Goal: Information Seeking & Learning: Learn about a topic

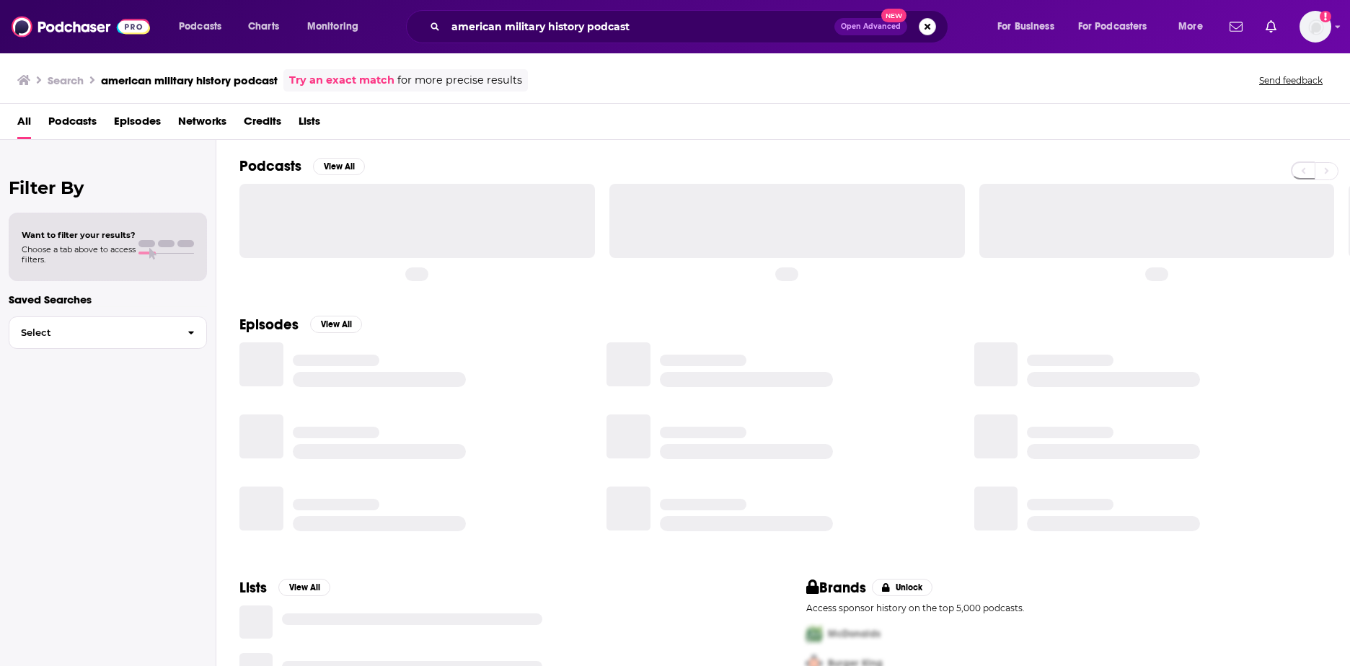
click at [925, 28] on button "Search podcasts, credits, & more..." at bounding box center [926, 26] width 17 height 17
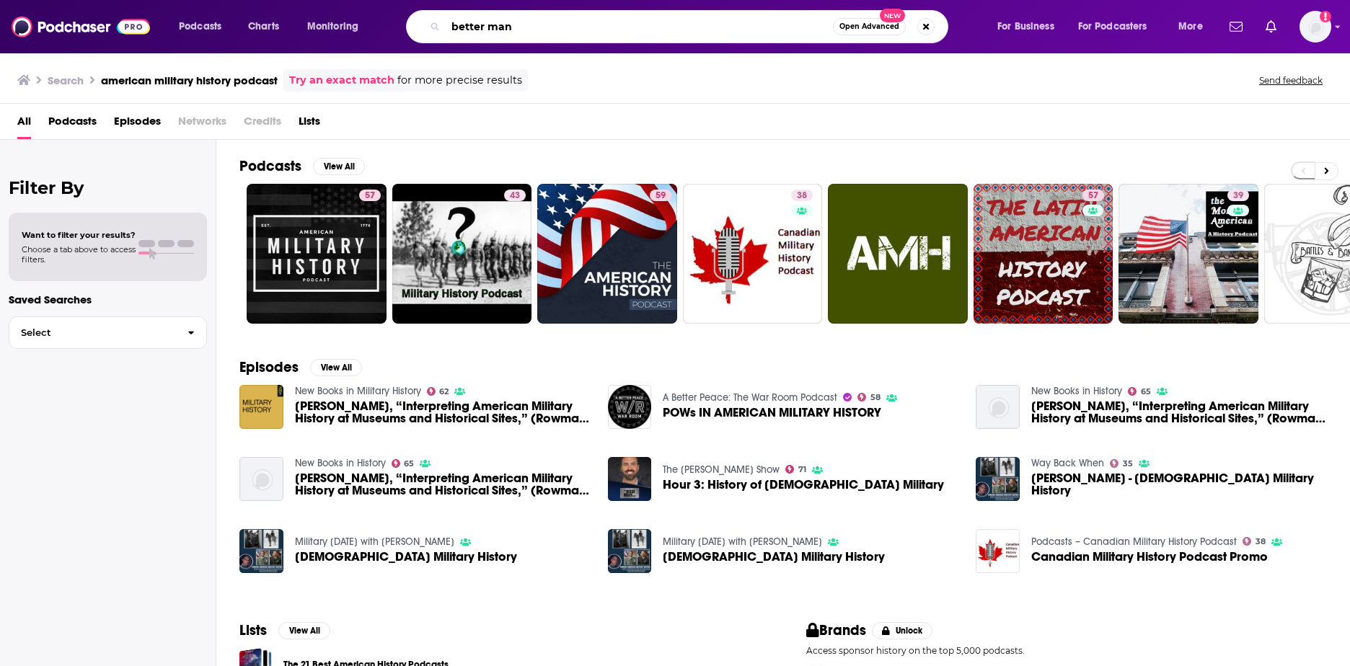
type input "better man"
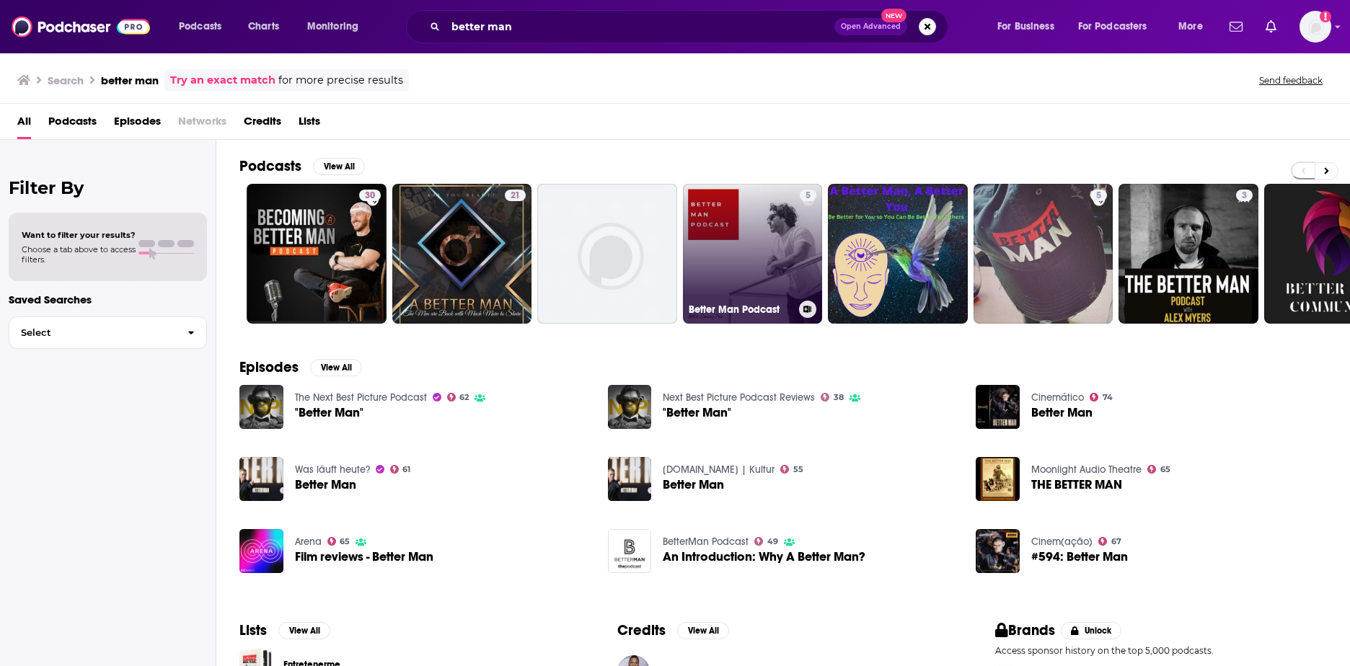
click at [741, 270] on link "5 Better Man Podcast" at bounding box center [753, 254] width 140 height 140
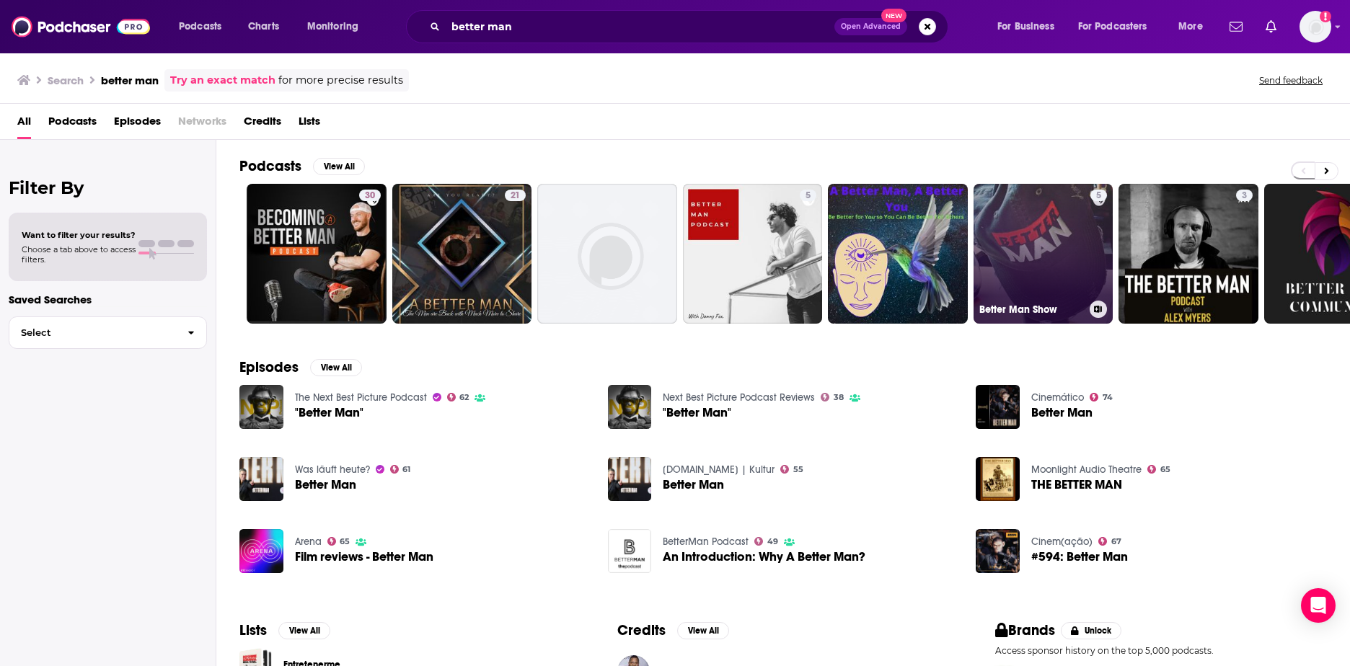
click at [1049, 270] on link "5 Better Man Show" at bounding box center [1043, 254] width 140 height 140
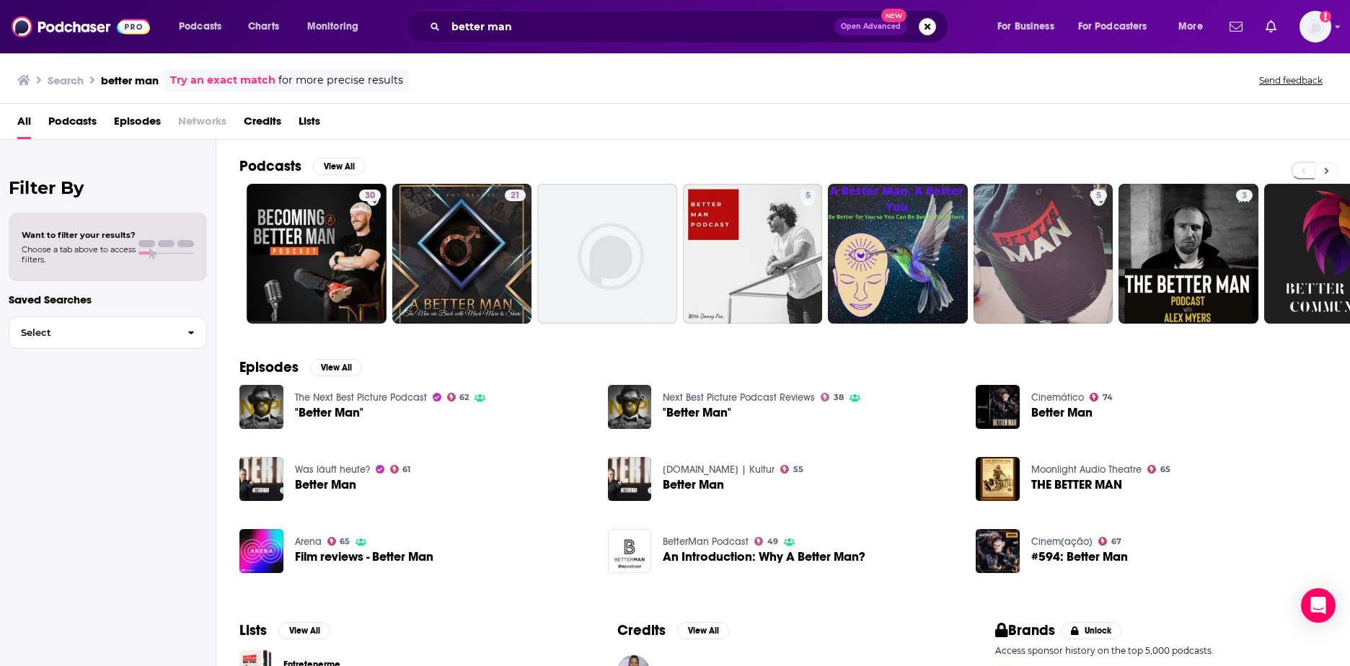
click at [1325, 166] on icon at bounding box center [1326, 171] width 5 height 10
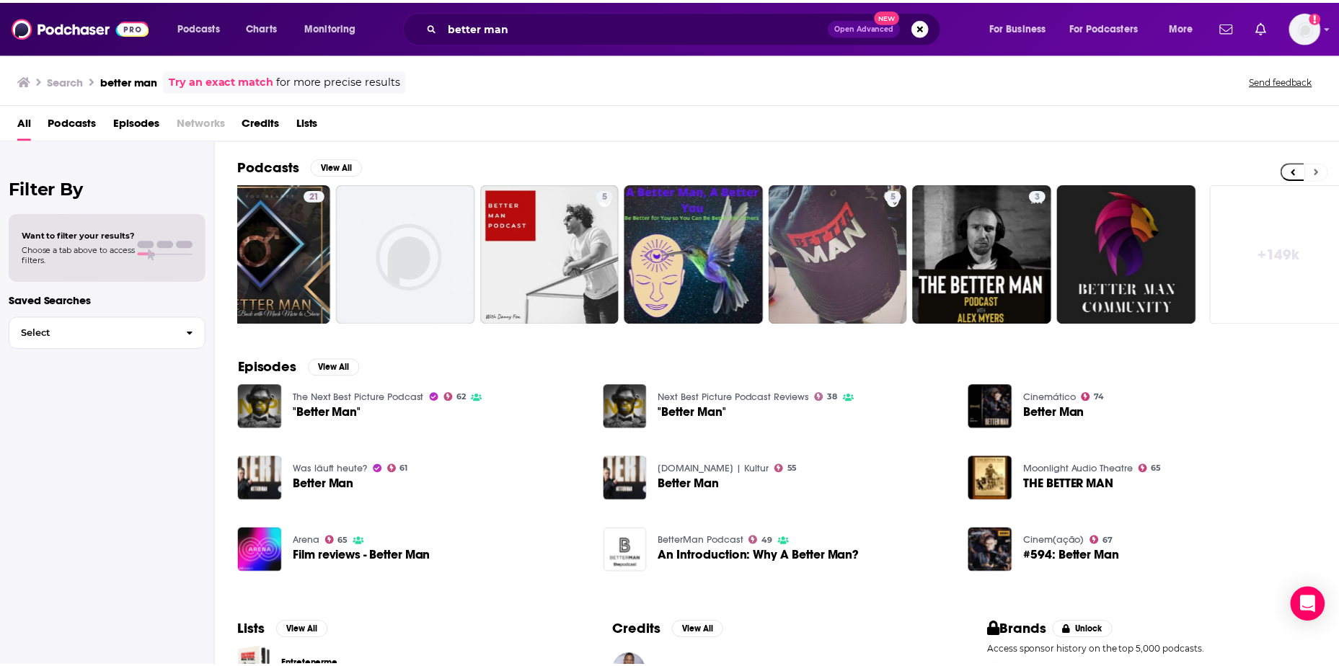
scroll to position [0, 214]
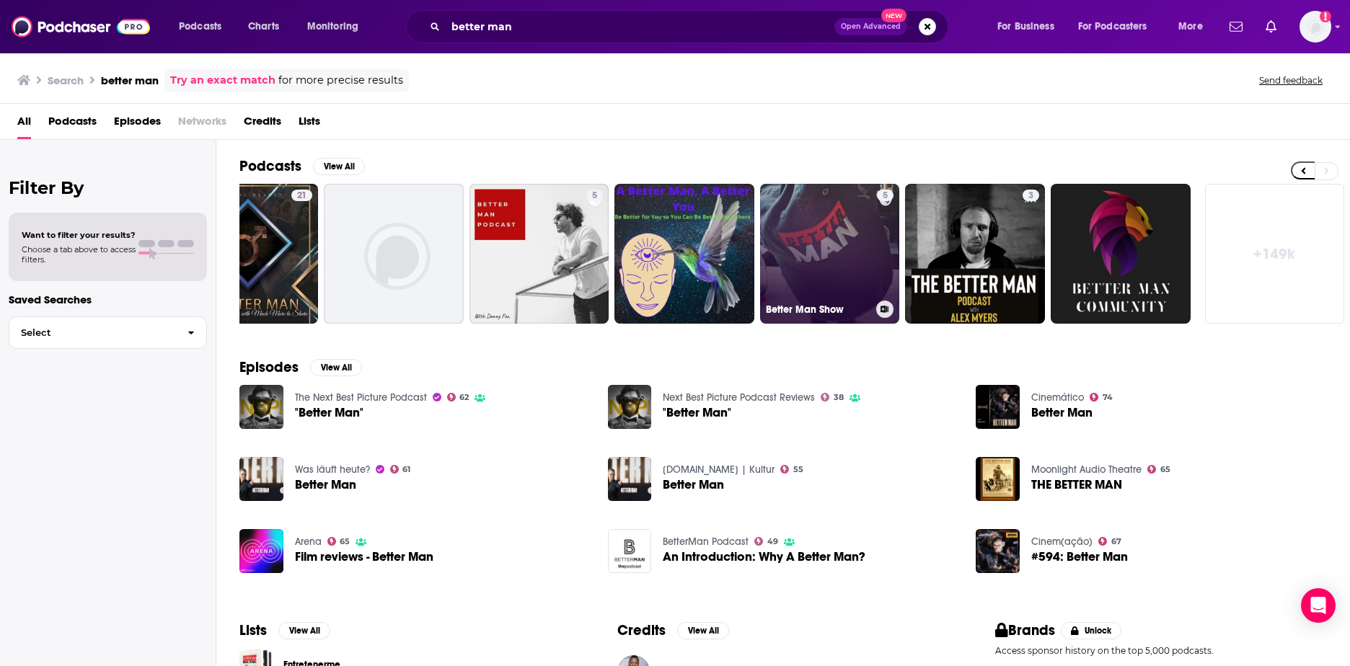
click at [860, 281] on link "5 Better Man Show" at bounding box center [830, 254] width 140 height 140
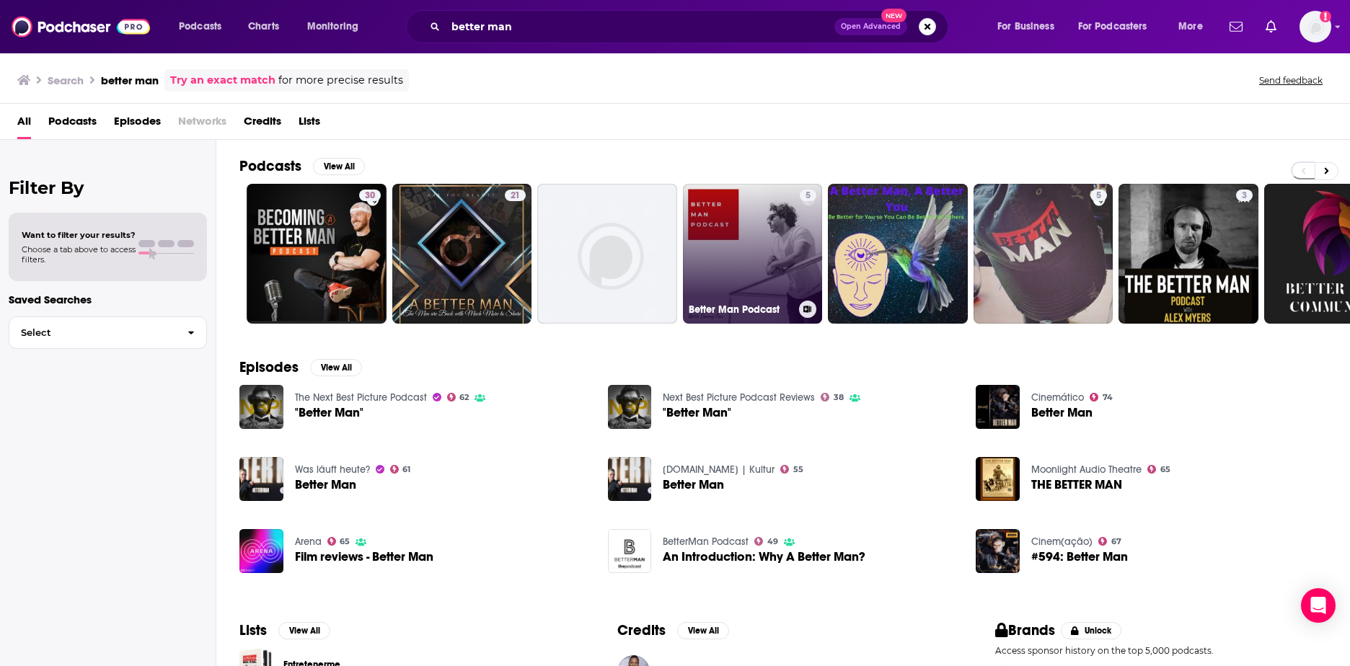
click at [749, 263] on link "5 Better Man Podcast" at bounding box center [753, 254] width 140 height 140
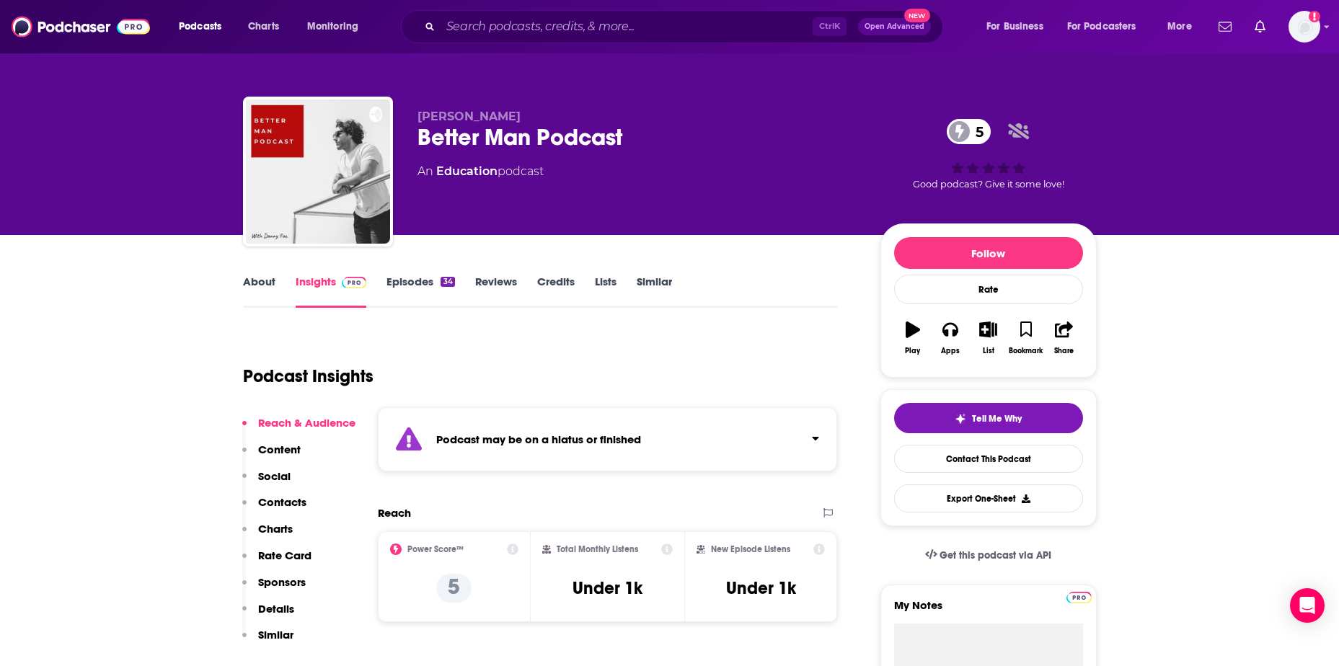
click at [264, 283] on link "About" at bounding box center [259, 291] width 32 height 33
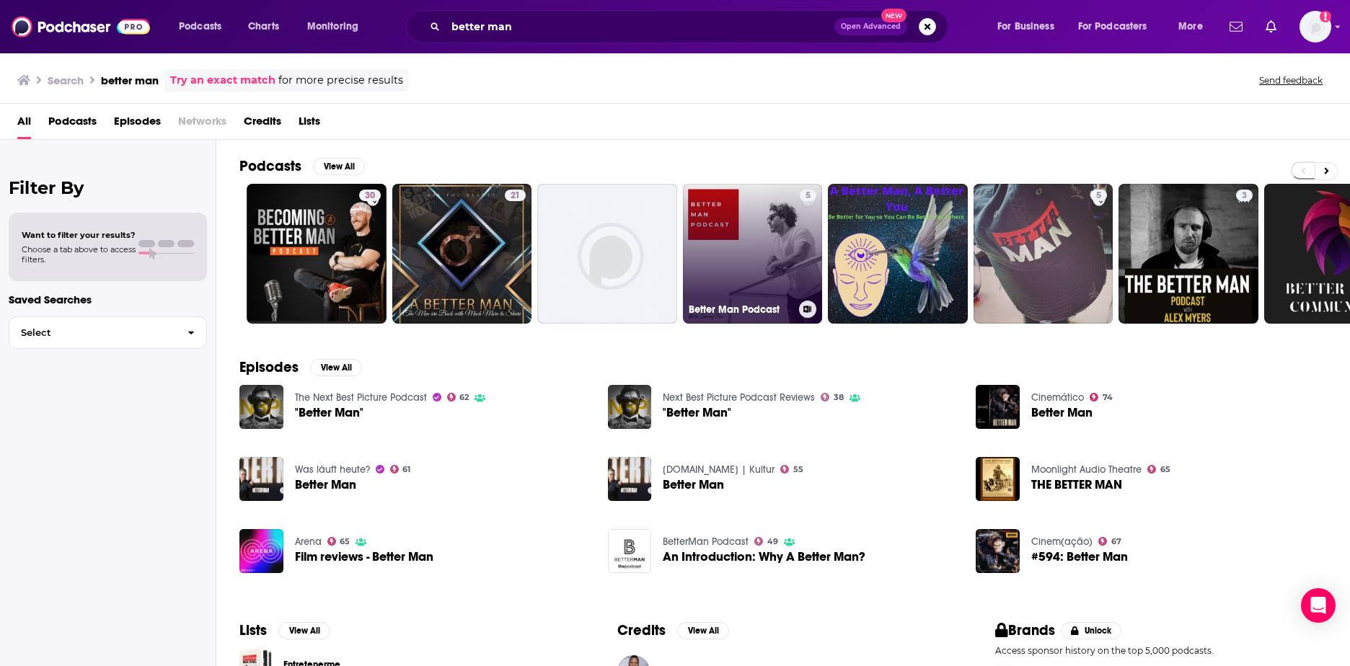
click at [748, 284] on link "5 Better Man Podcast" at bounding box center [753, 254] width 140 height 140
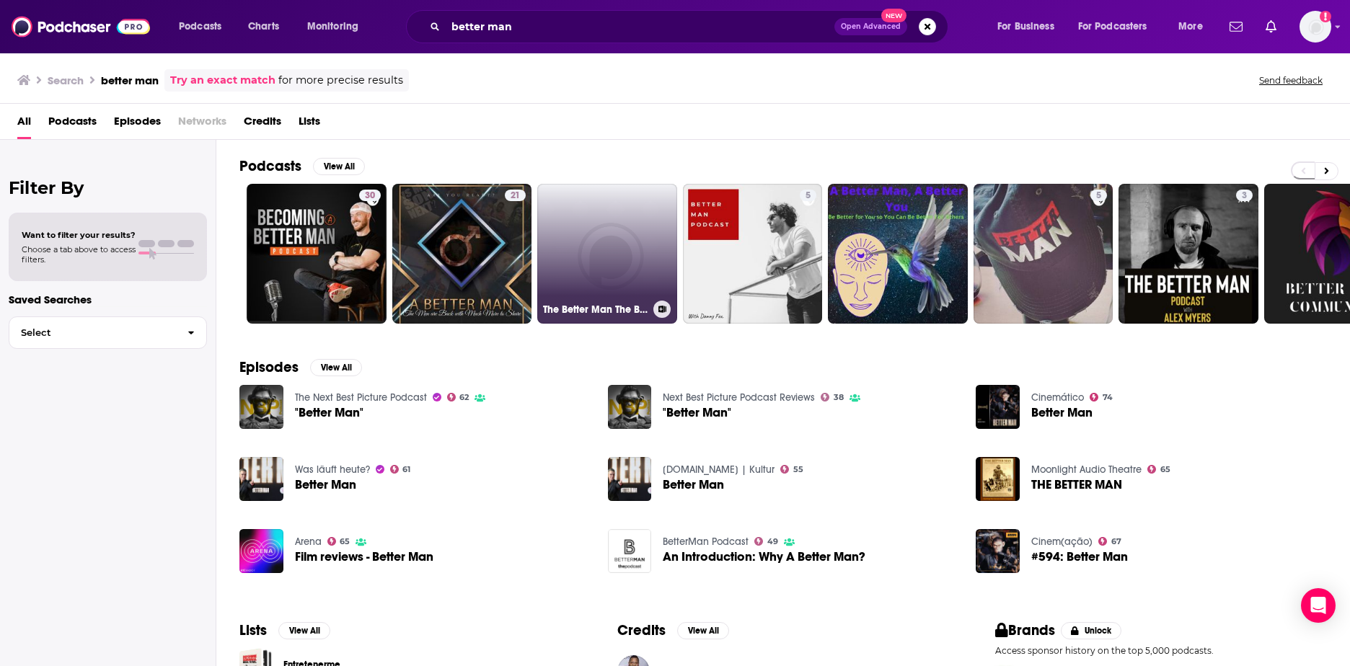
click at [626, 259] on link "The Better Man The Better You" at bounding box center [607, 254] width 140 height 140
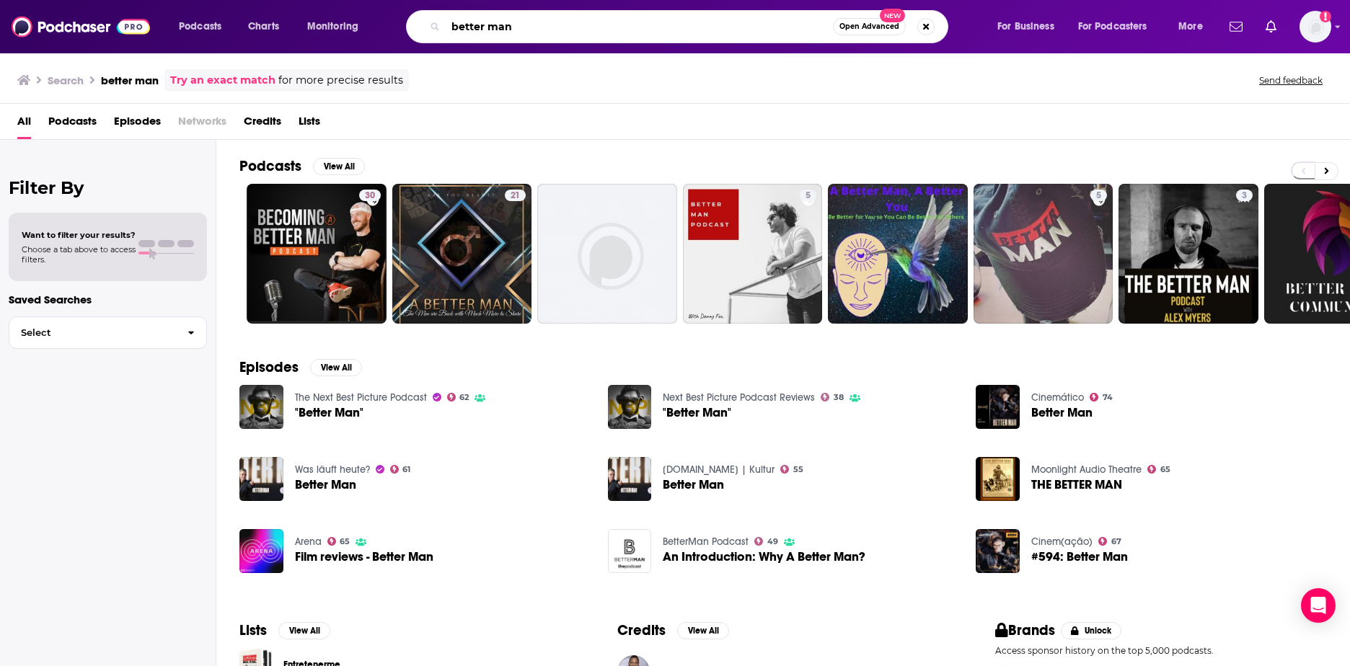
drag, startPoint x: 540, startPoint y: 30, endPoint x: 430, endPoint y: 30, distance: 109.6
click at [430, 30] on div "better man Open Advanced New" at bounding box center [677, 26] width 542 height 33
type input "[PERSON_NAME]"
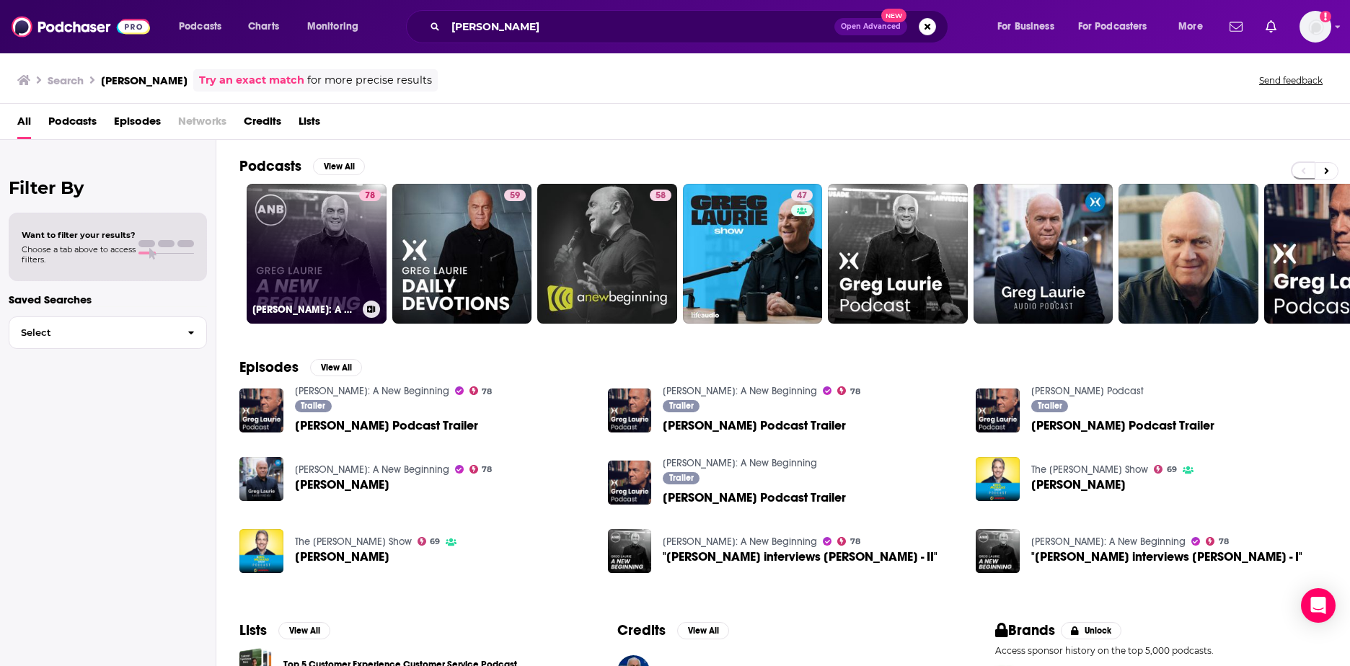
click at [359, 278] on div "78" at bounding box center [370, 245] width 22 height 111
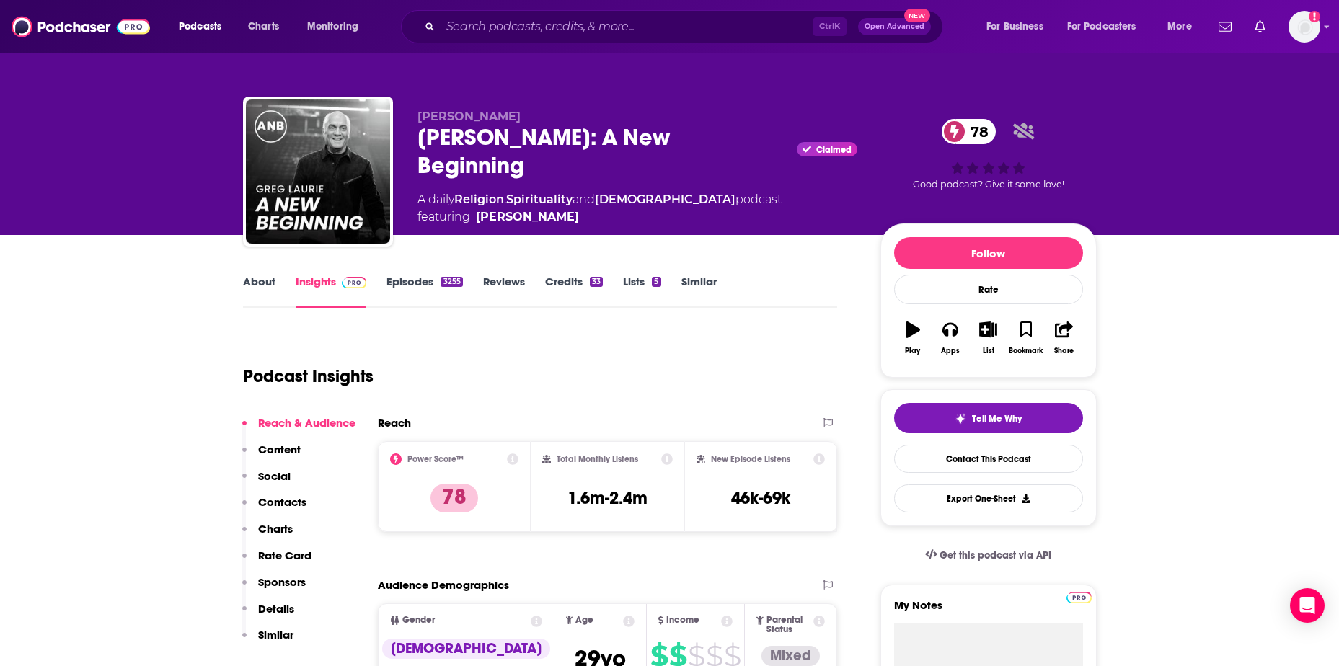
click at [266, 283] on link "About" at bounding box center [259, 291] width 32 height 33
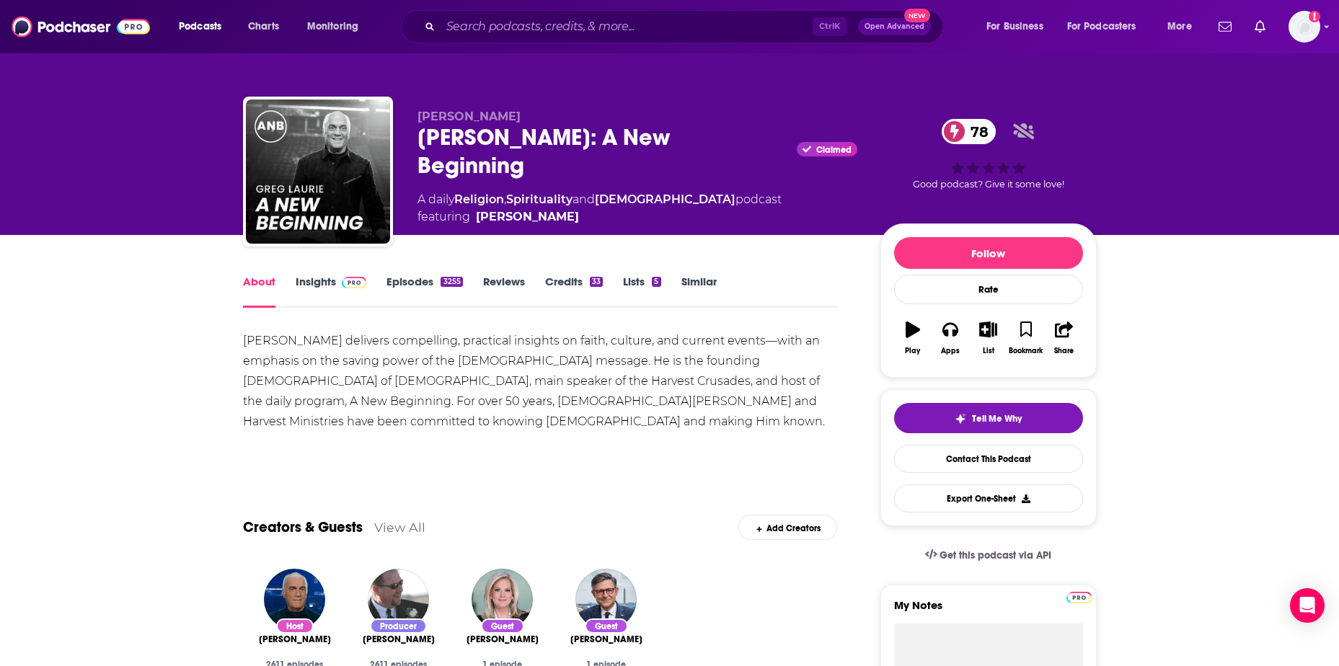
click at [310, 283] on link "Insights" at bounding box center [331, 291] width 71 height 33
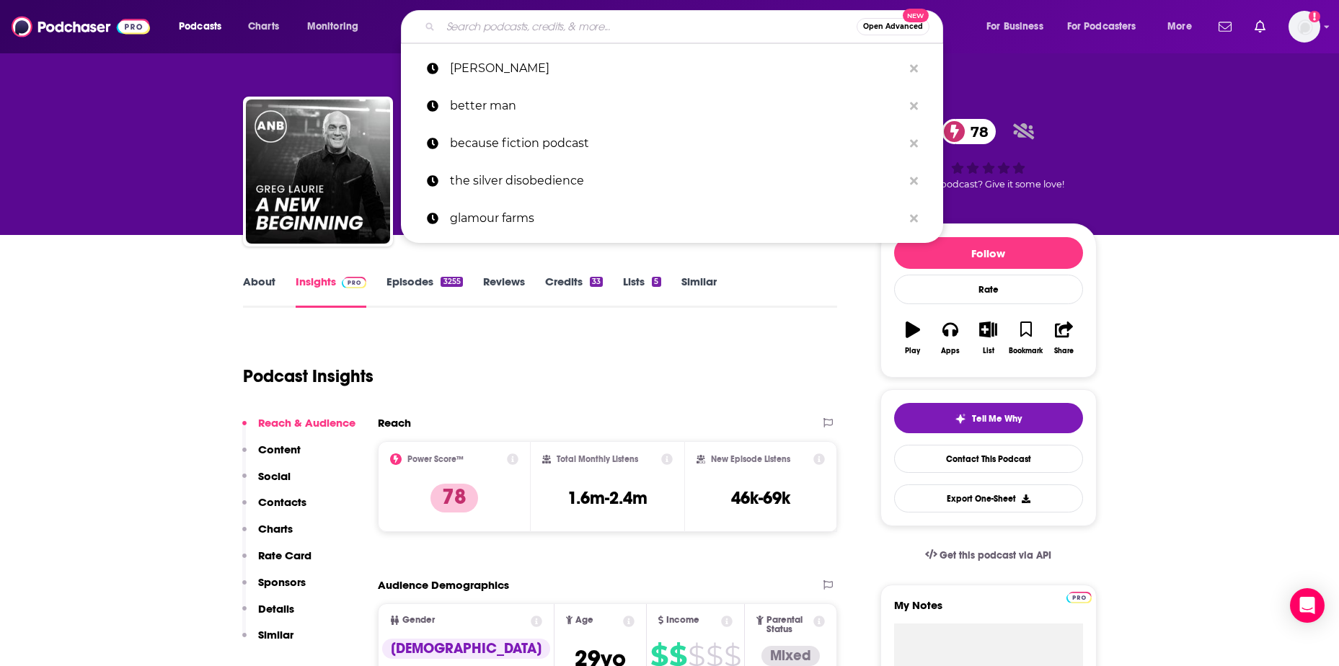
click at [489, 26] on input "Search podcasts, credits, & more..." at bounding box center [648, 26] width 416 height 23
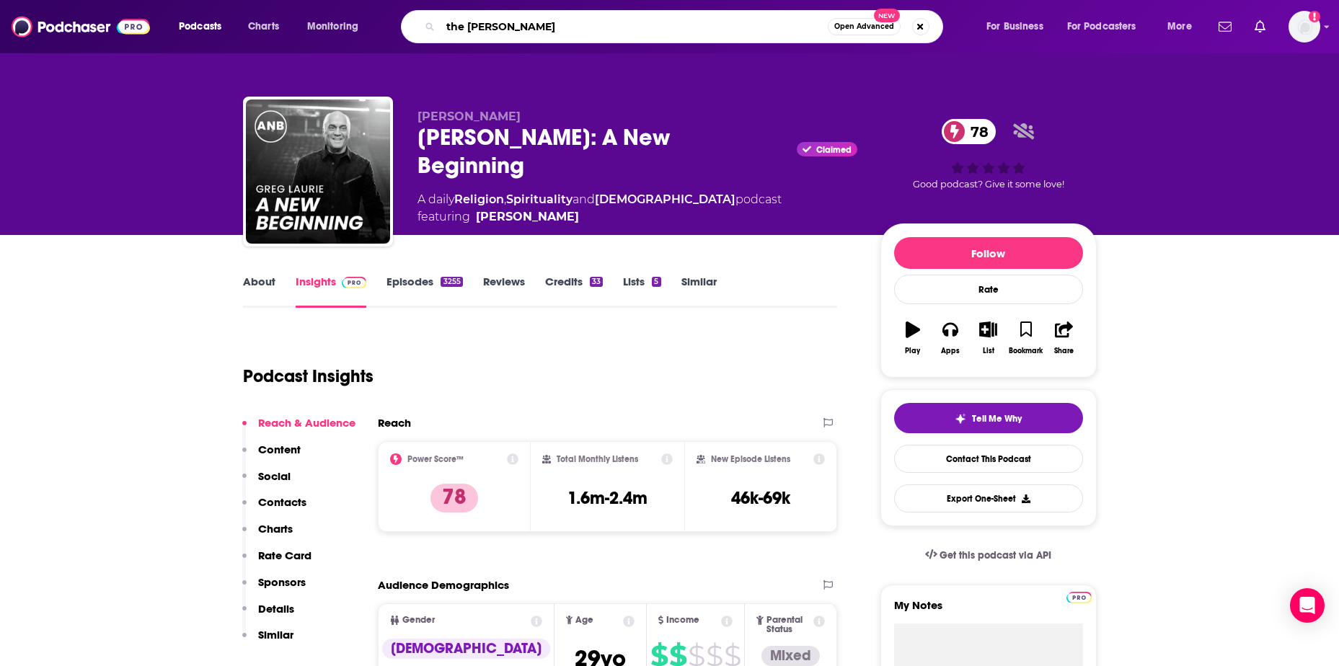
type input "the [PERSON_NAME] show"
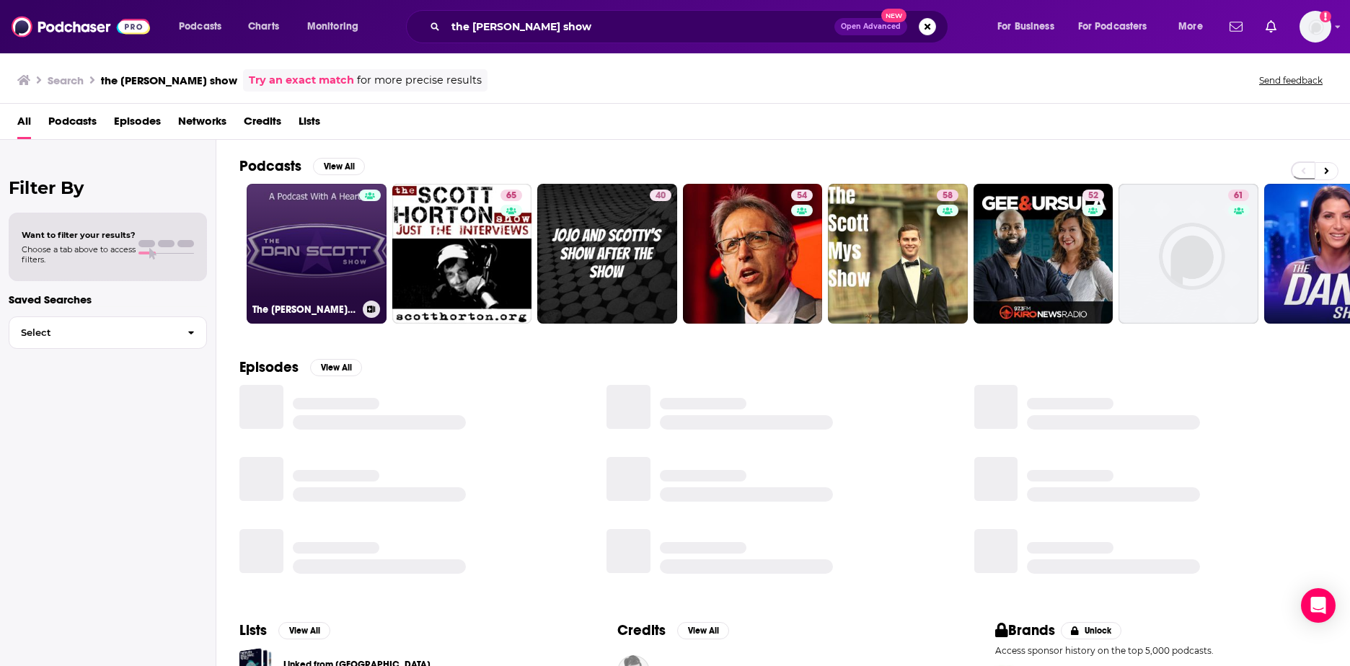
click at [296, 237] on link "The [PERSON_NAME] Show Podcast" at bounding box center [317, 254] width 140 height 140
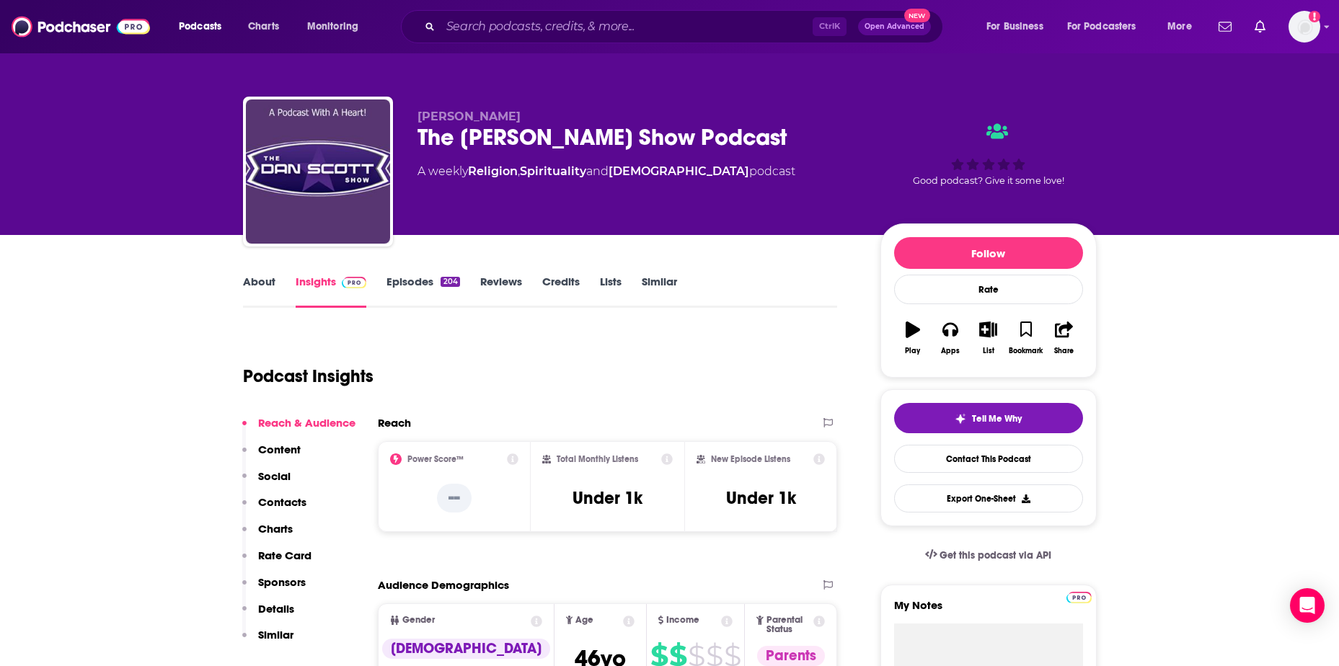
click at [257, 285] on link "About" at bounding box center [259, 291] width 32 height 33
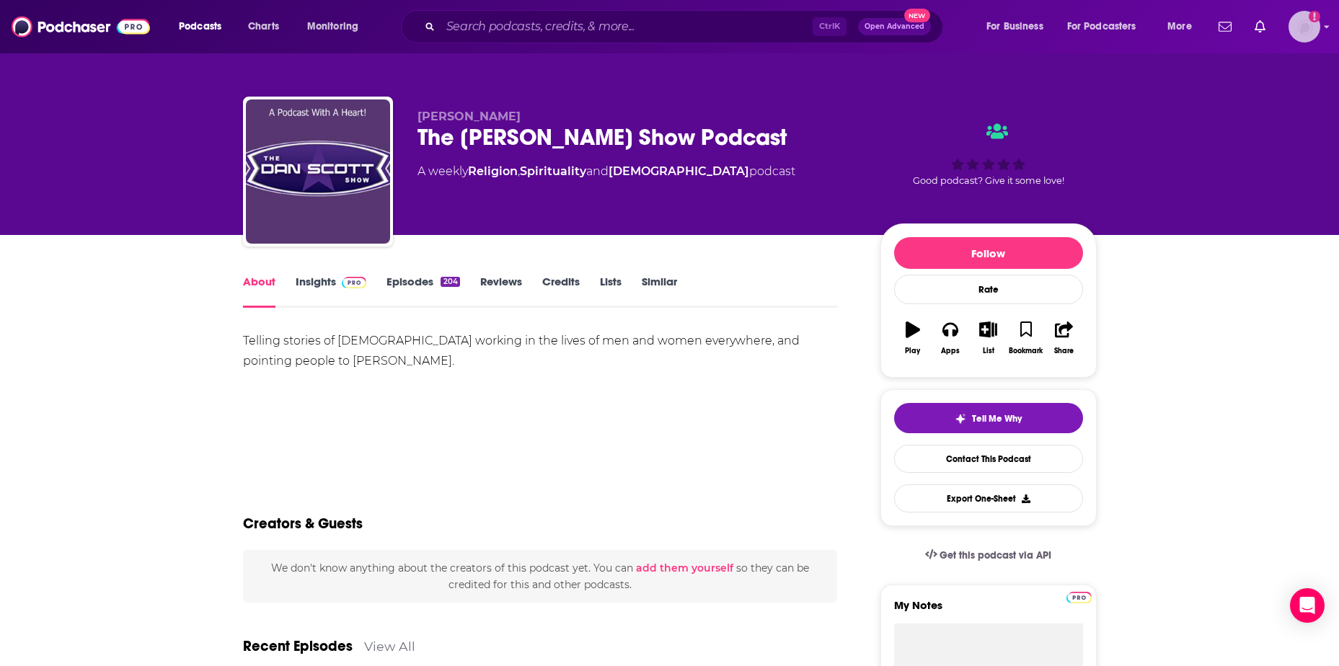
click at [1304, 32] on img "Logged in as KSteele" at bounding box center [1304, 27] width 32 height 32
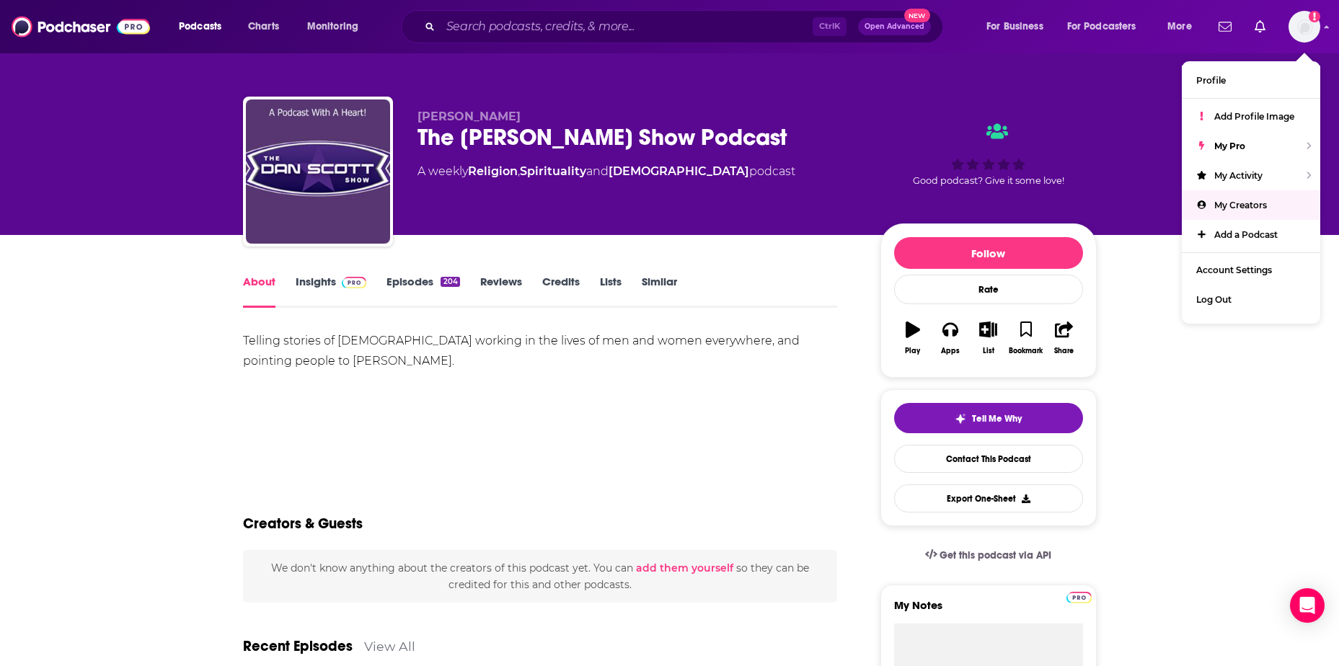
click at [886, 173] on div "Good podcast? Give it some love!" at bounding box center [988, 154] width 216 height 89
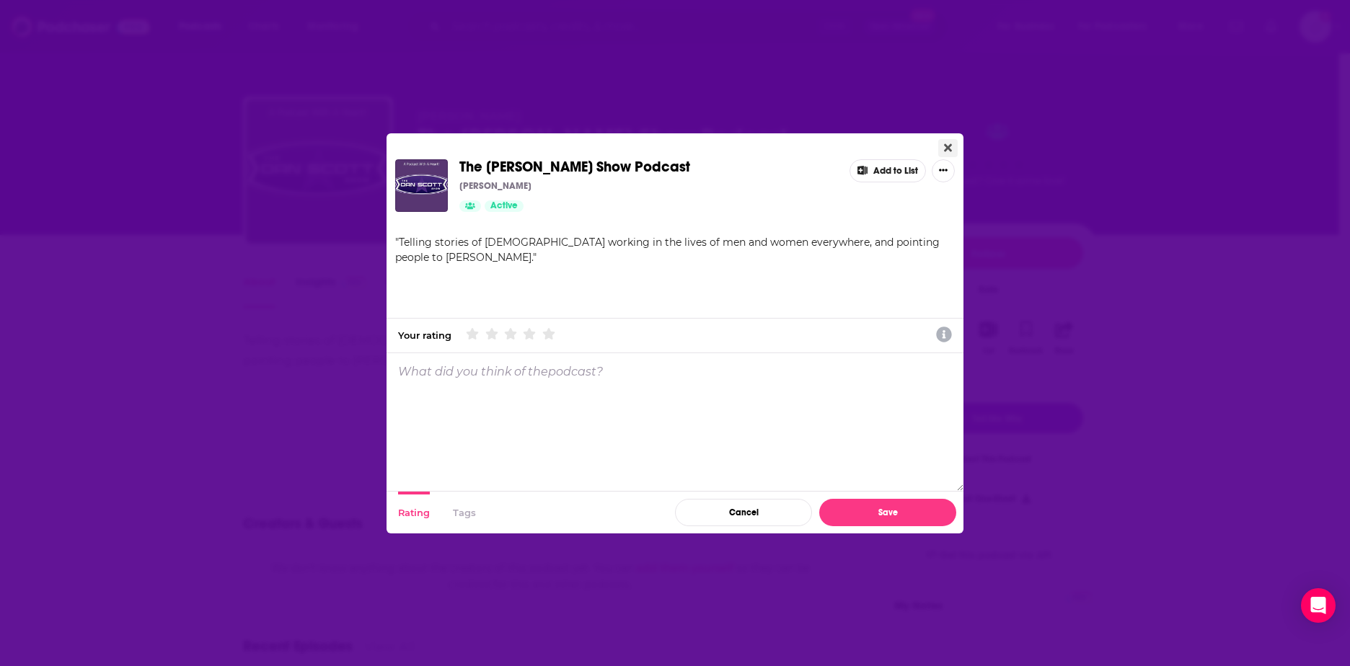
click at [948, 146] on icon "Close" at bounding box center [948, 147] width 8 height 8
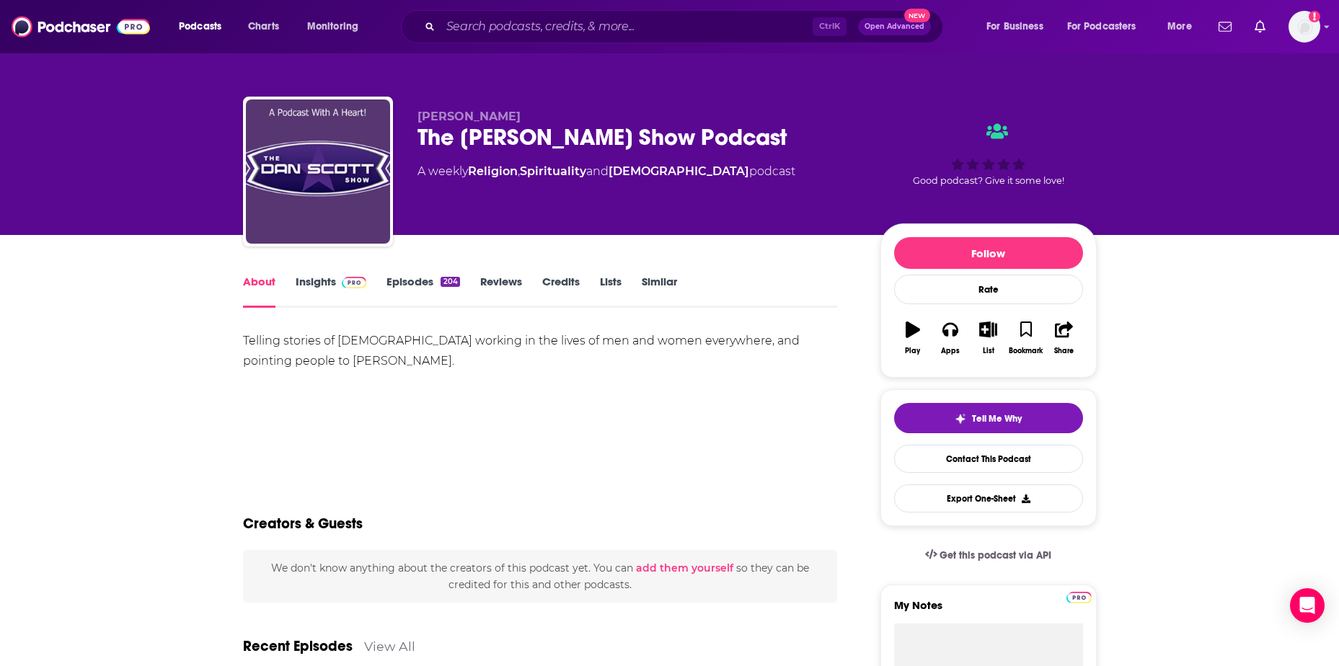
click at [301, 280] on link "Insights" at bounding box center [331, 291] width 71 height 33
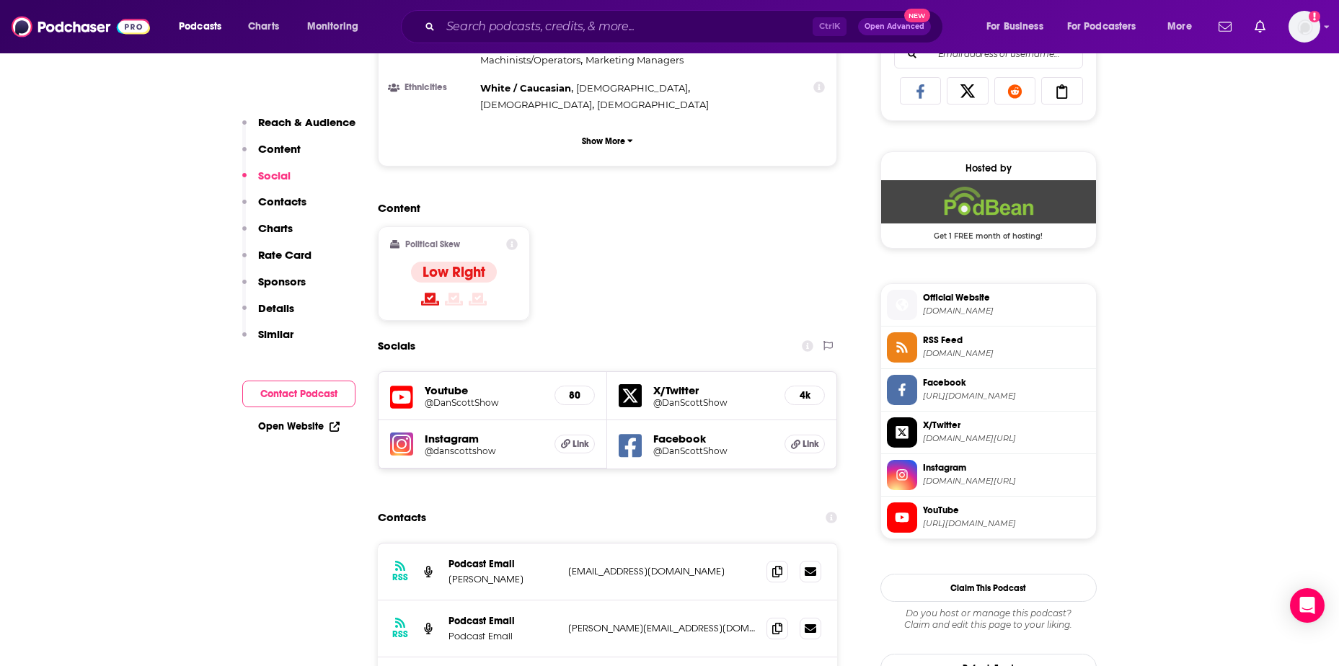
scroll to position [1081, 0]
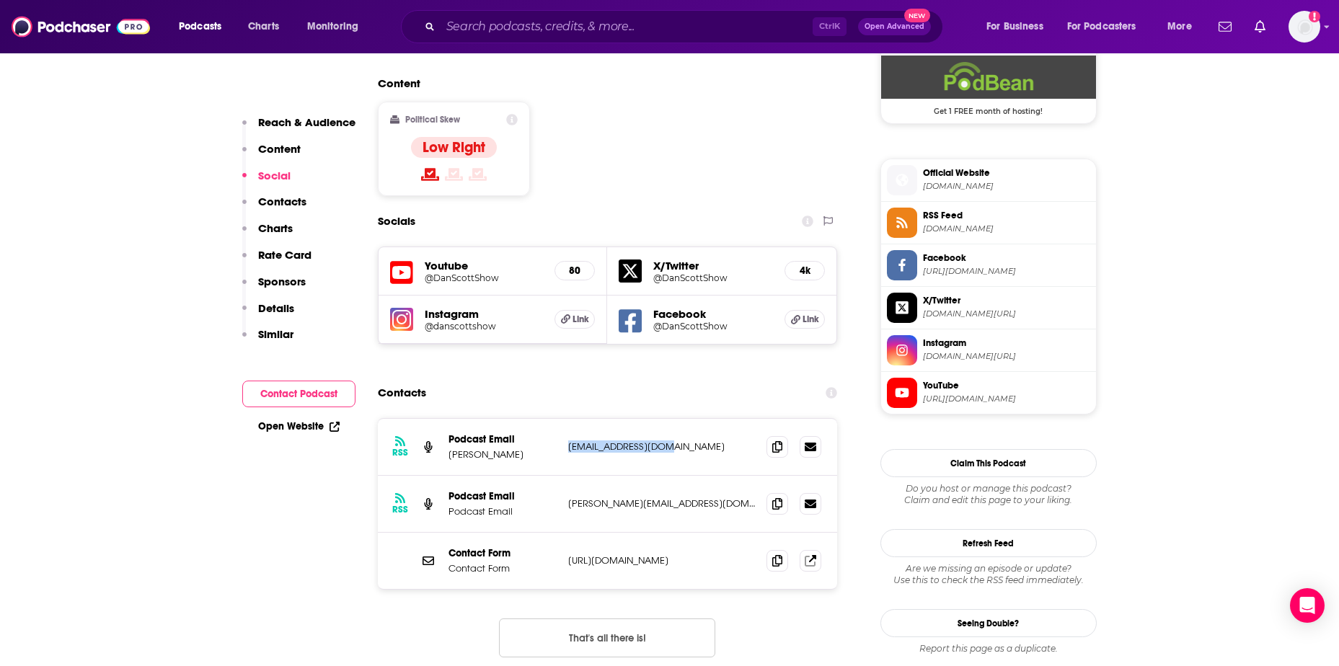
drag, startPoint x: 696, startPoint y: 402, endPoint x: 564, endPoint y: 395, distance: 132.1
click at [564, 419] on div "RSS Podcast Email [PERSON_NAME] [EMAIL_ADDRESS][DOMAIN_NAME] [EMAIL_ADDRESS][DO…" at bounding box center [608, 447] width 460 height 57
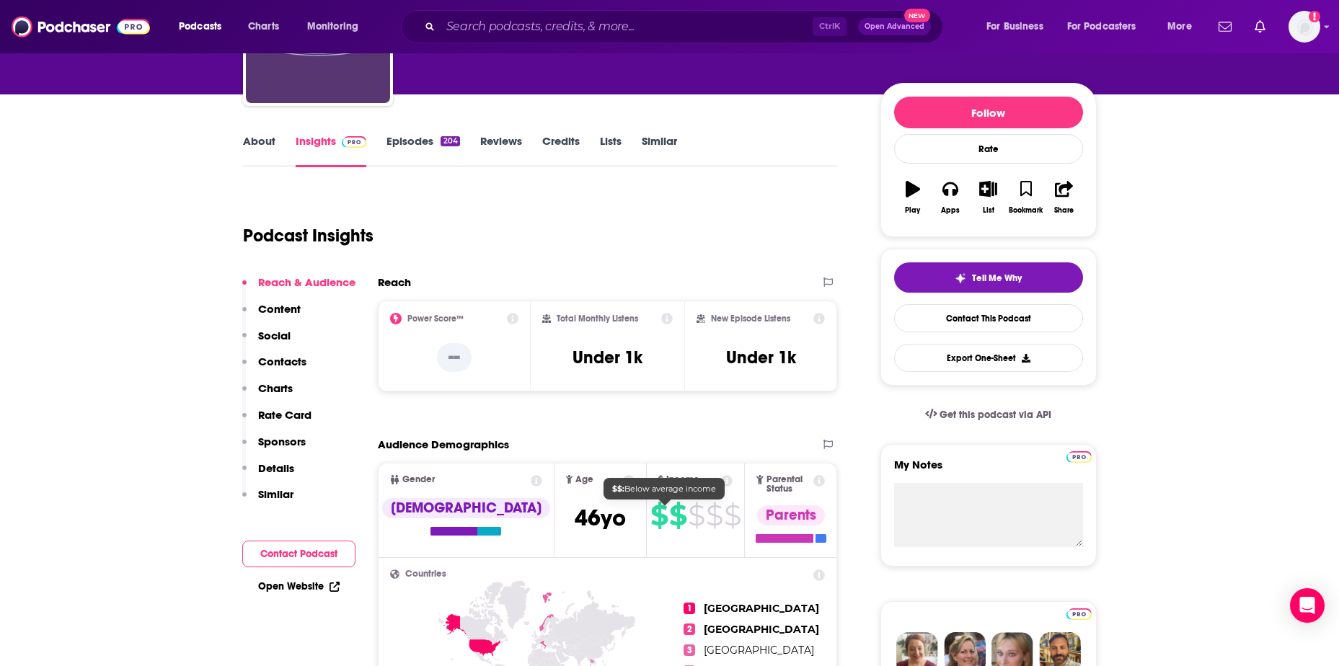
scroll to position [0, 0]
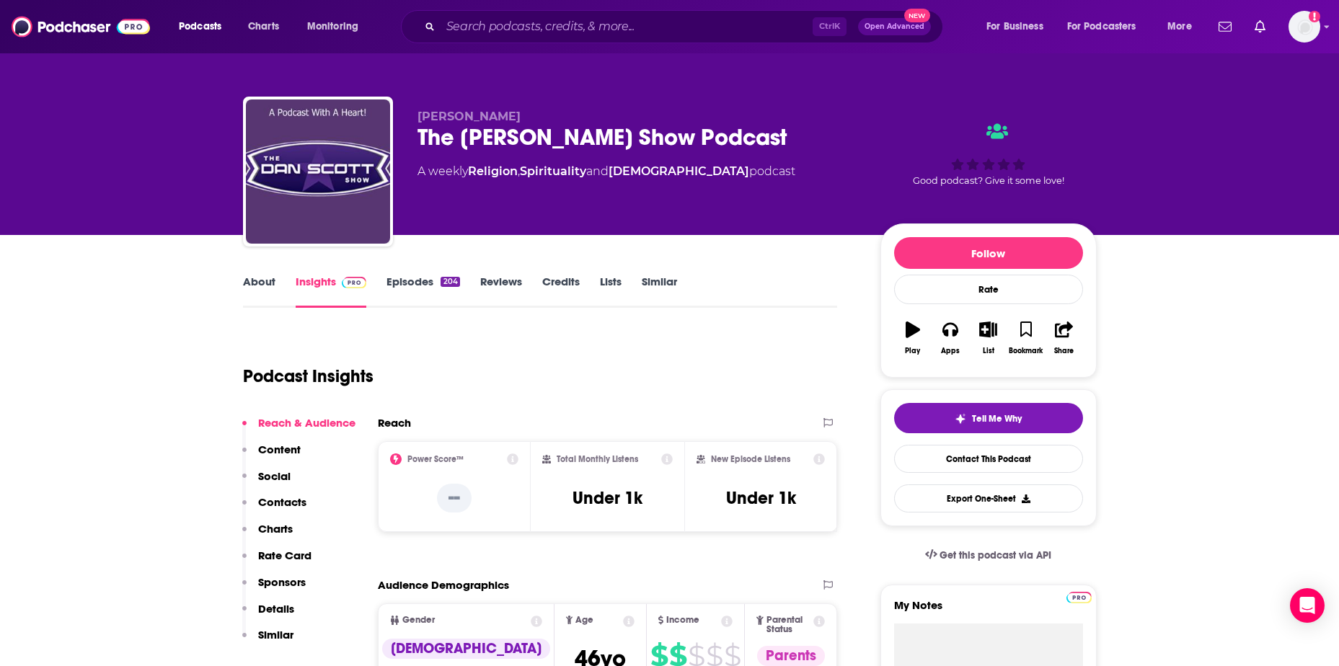
click at [260, 284] on link "About" at bounding box center [259, 291] width 32 height 33
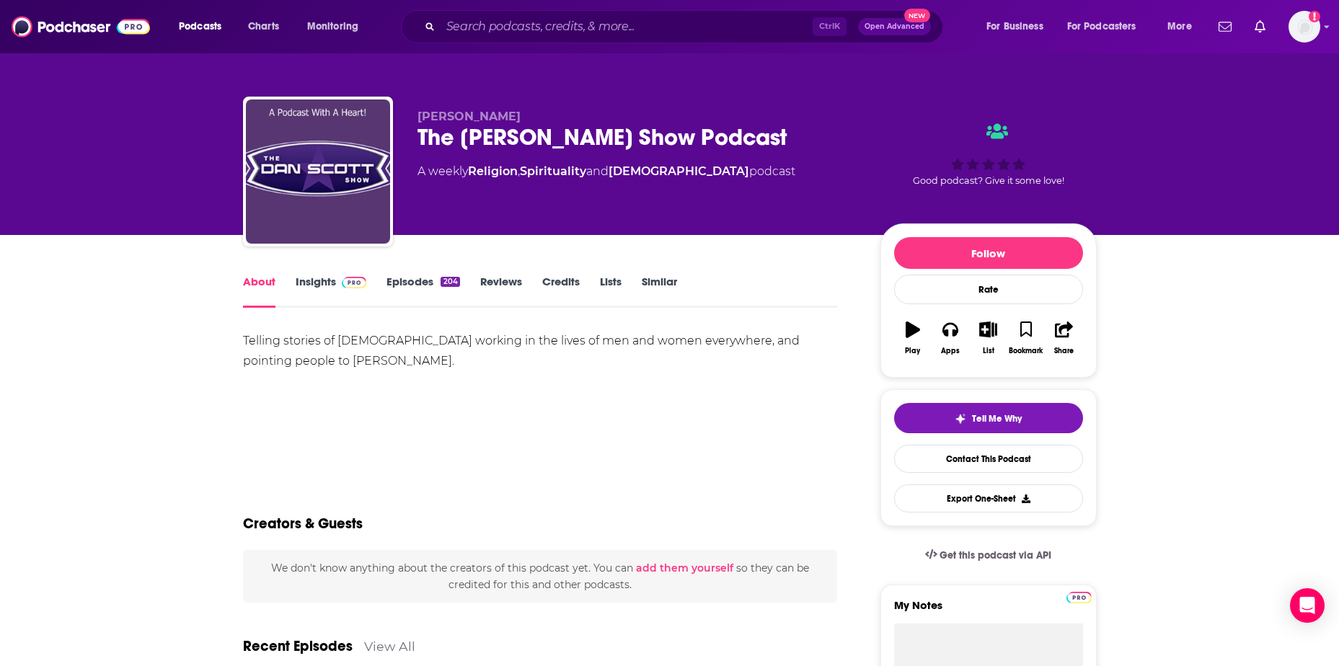
click at [319, 284] on link "Insights" at bounding box center [331, 291] width 71 height 33
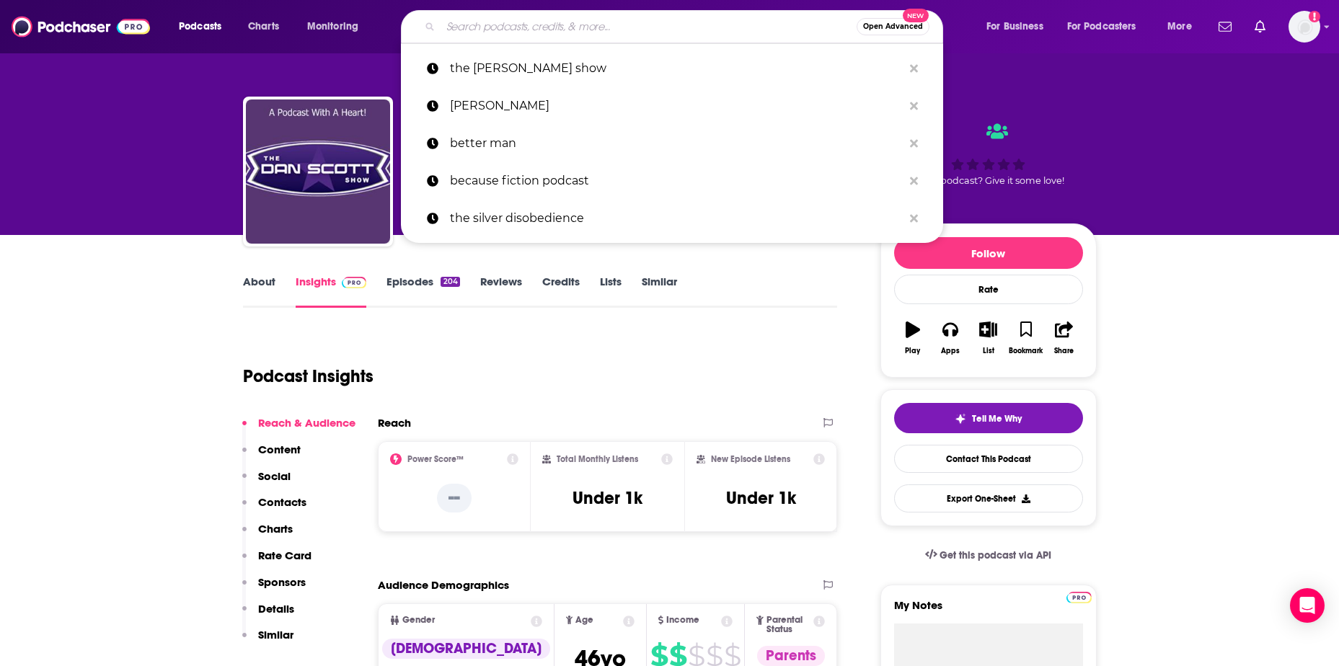
click at [469, 27] on input "Search podcasts, credits, & more..." at bounding box center [648, 26] width 416 height 23
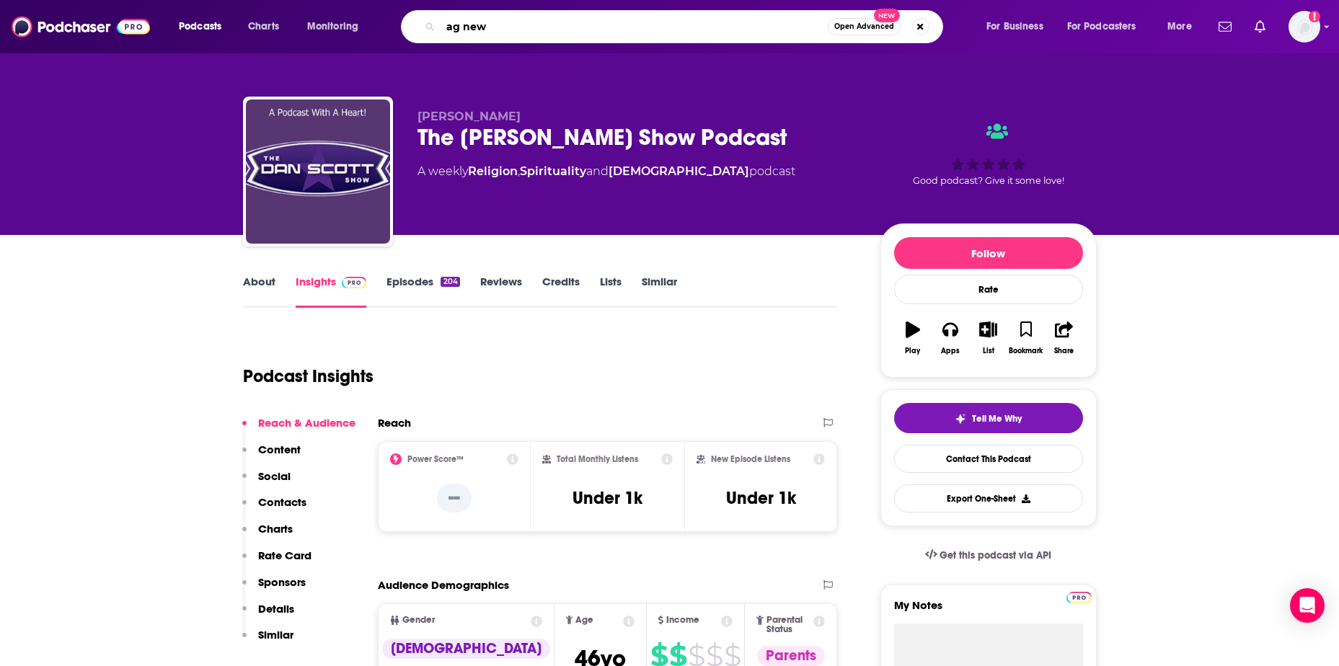
type input "ag news"
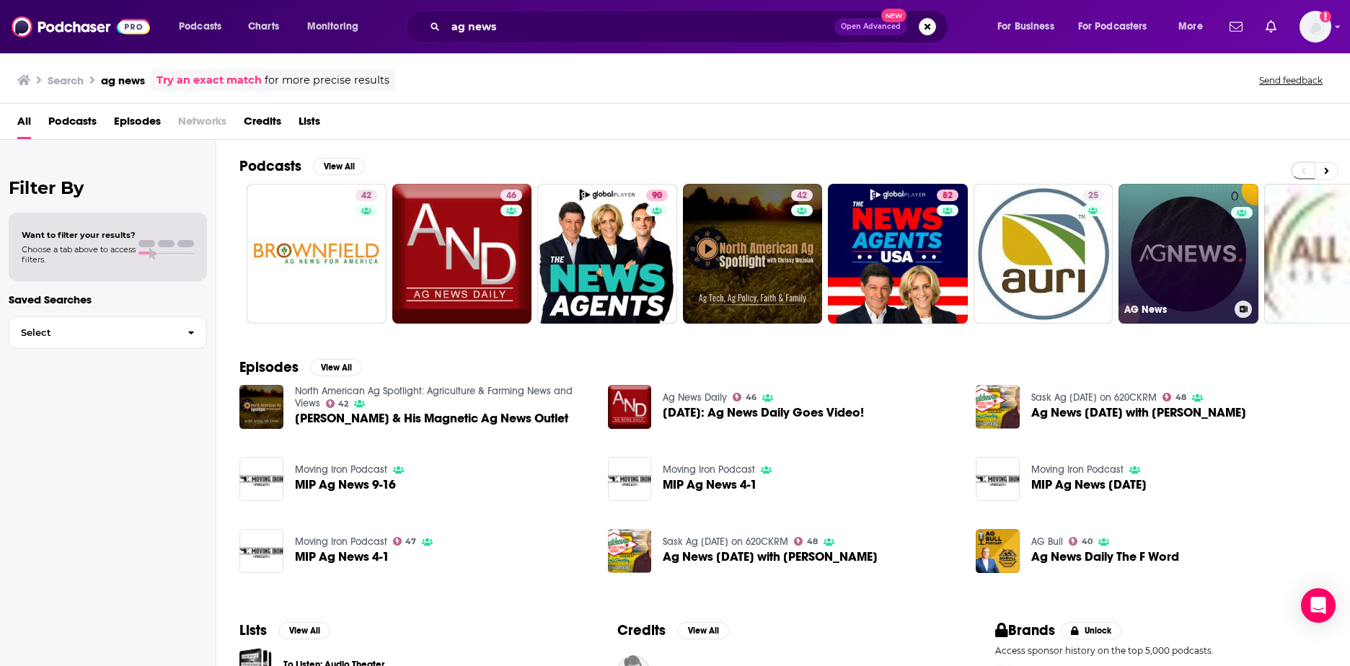
click at [1200, 262] on link "0 AG News" at bounding box center [1188, 254] width 140 height 140
